Goal: Information Seeking & Learning: Compare options

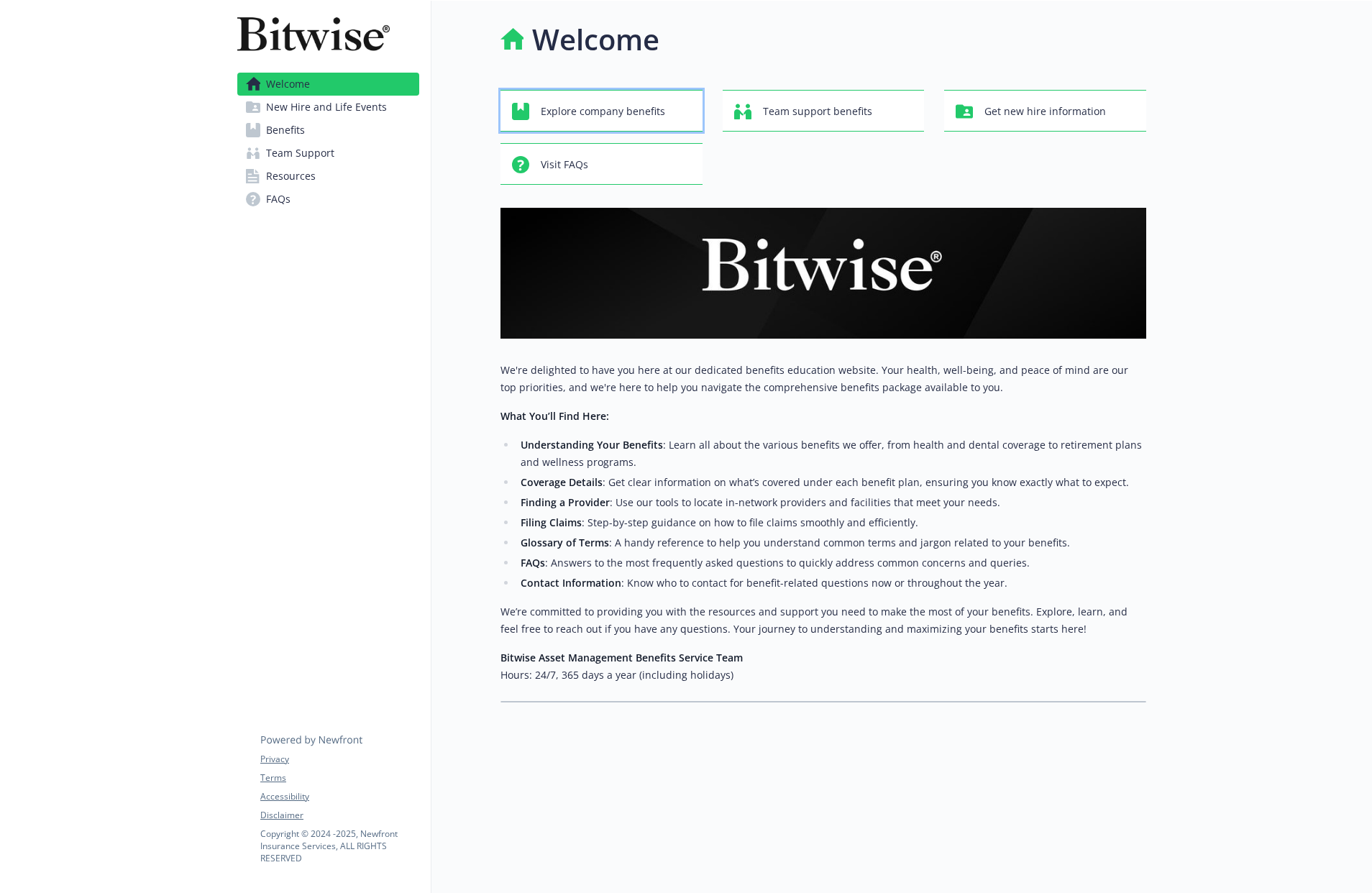
click at [571, 121] on span "Explore company benefits" at bounding box center [603, 111] width 124 height 27
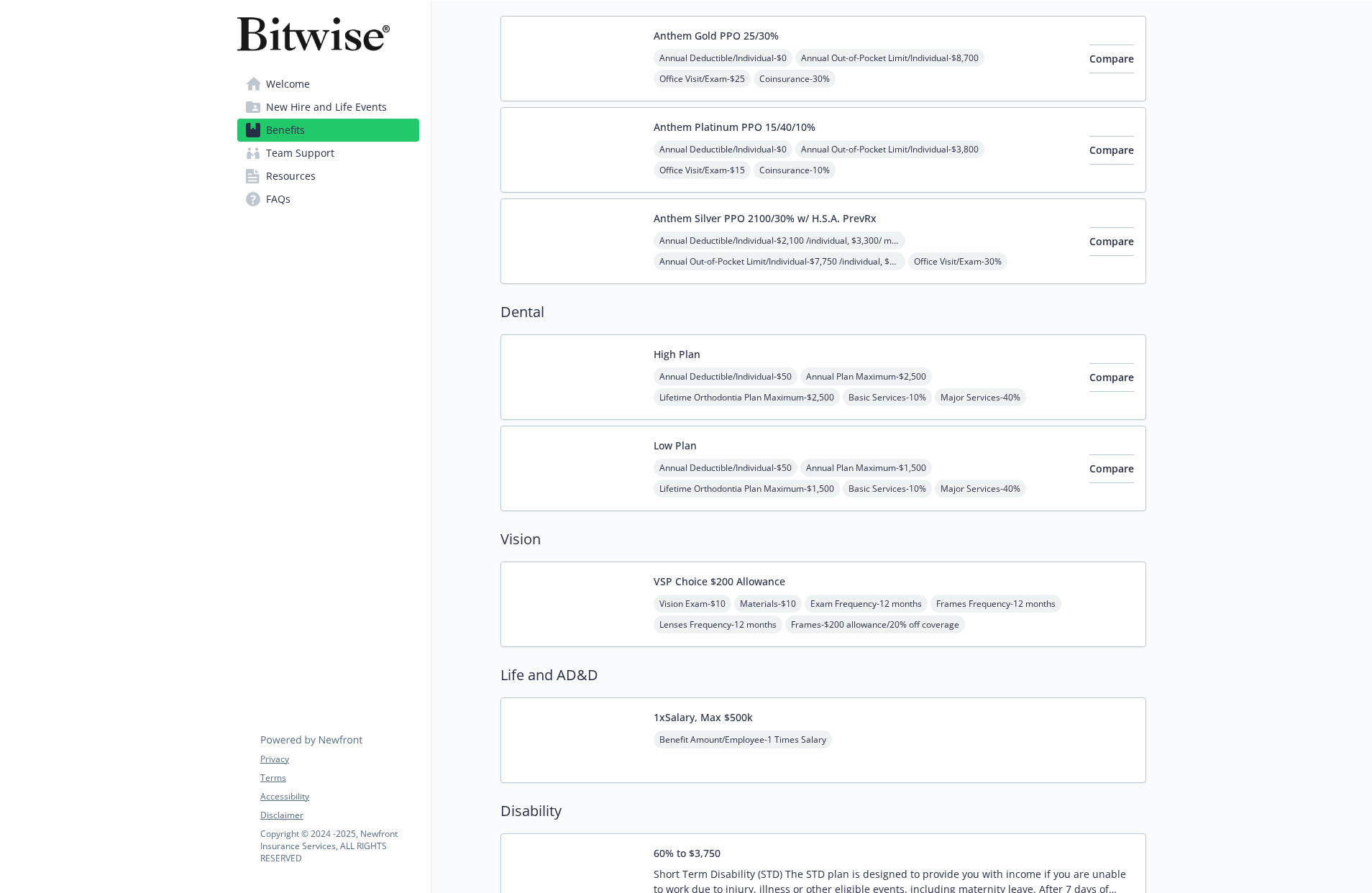
scroll to position [151, 0]
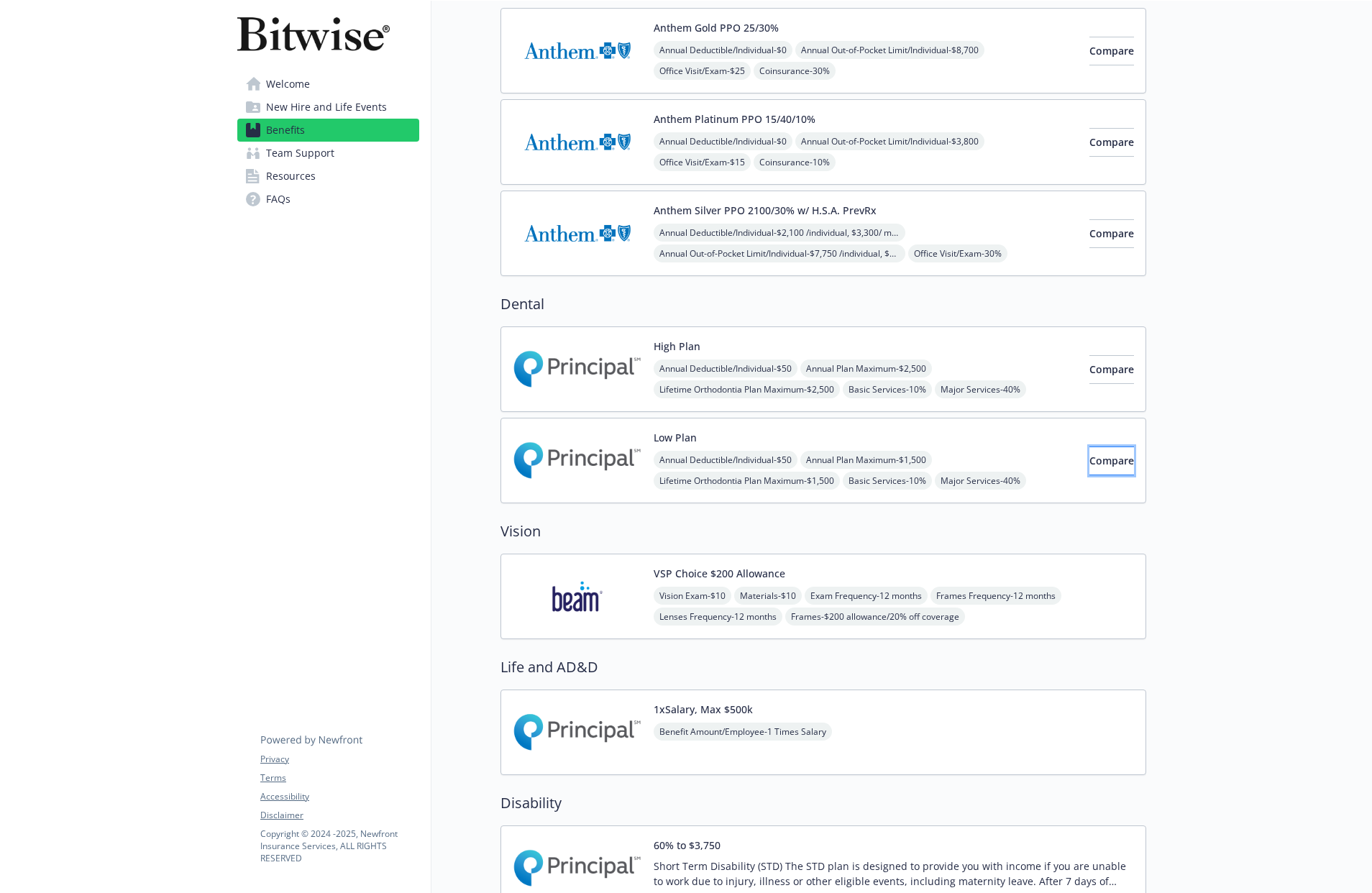
click at [1090, 466] on span "Compare" at bounding box center [1112, 460] width 45 height 14
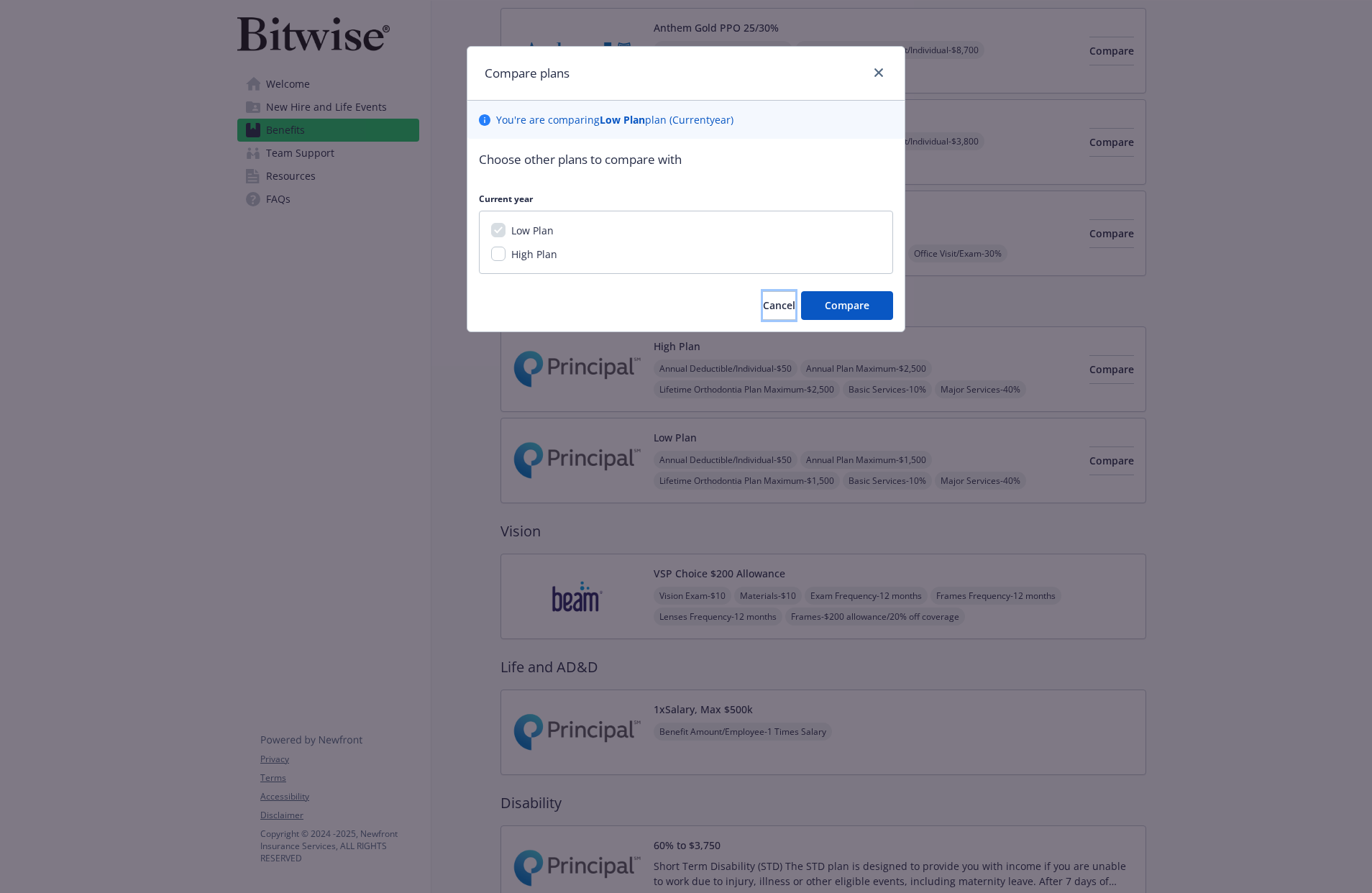
click at [763, 319] on button "Cancel" at bounding box center [779, 305] width 32 height 29
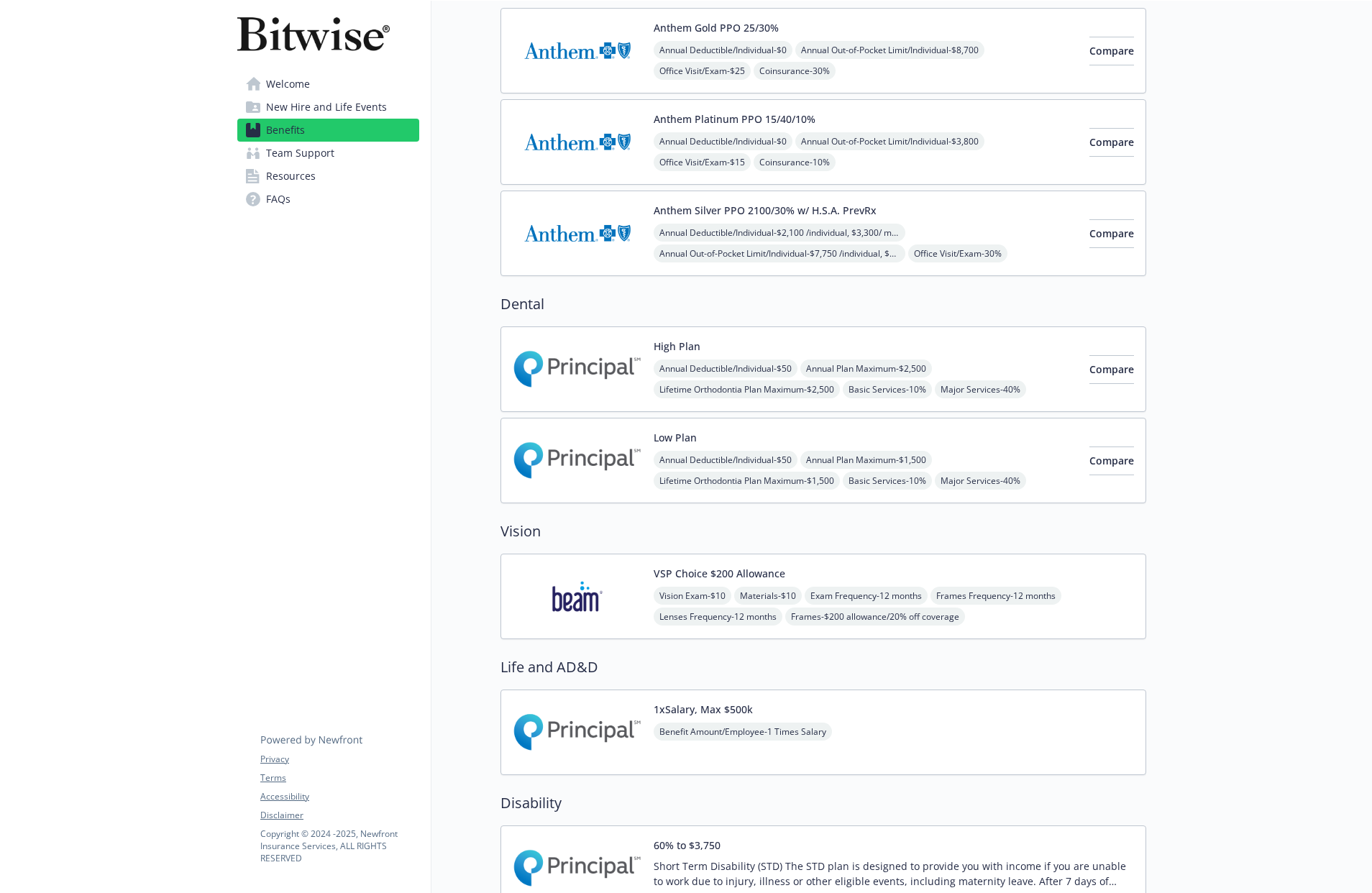
click at [582, 471] on img at bounding box center [577, 461] width 130 height 61
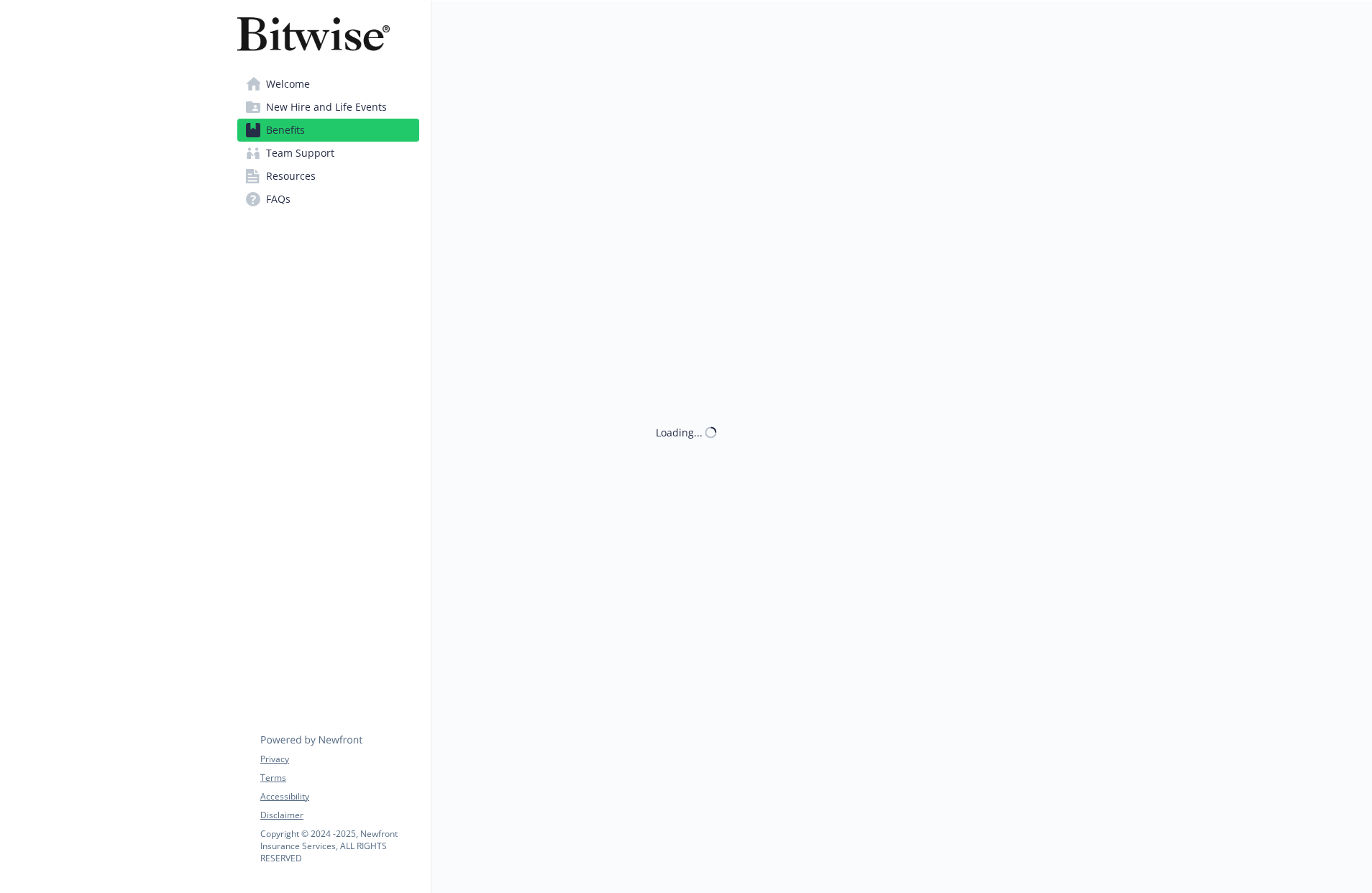
scroll to position [151, 0]
